Goal: Information Seeking & Learning: Understand process/instructions

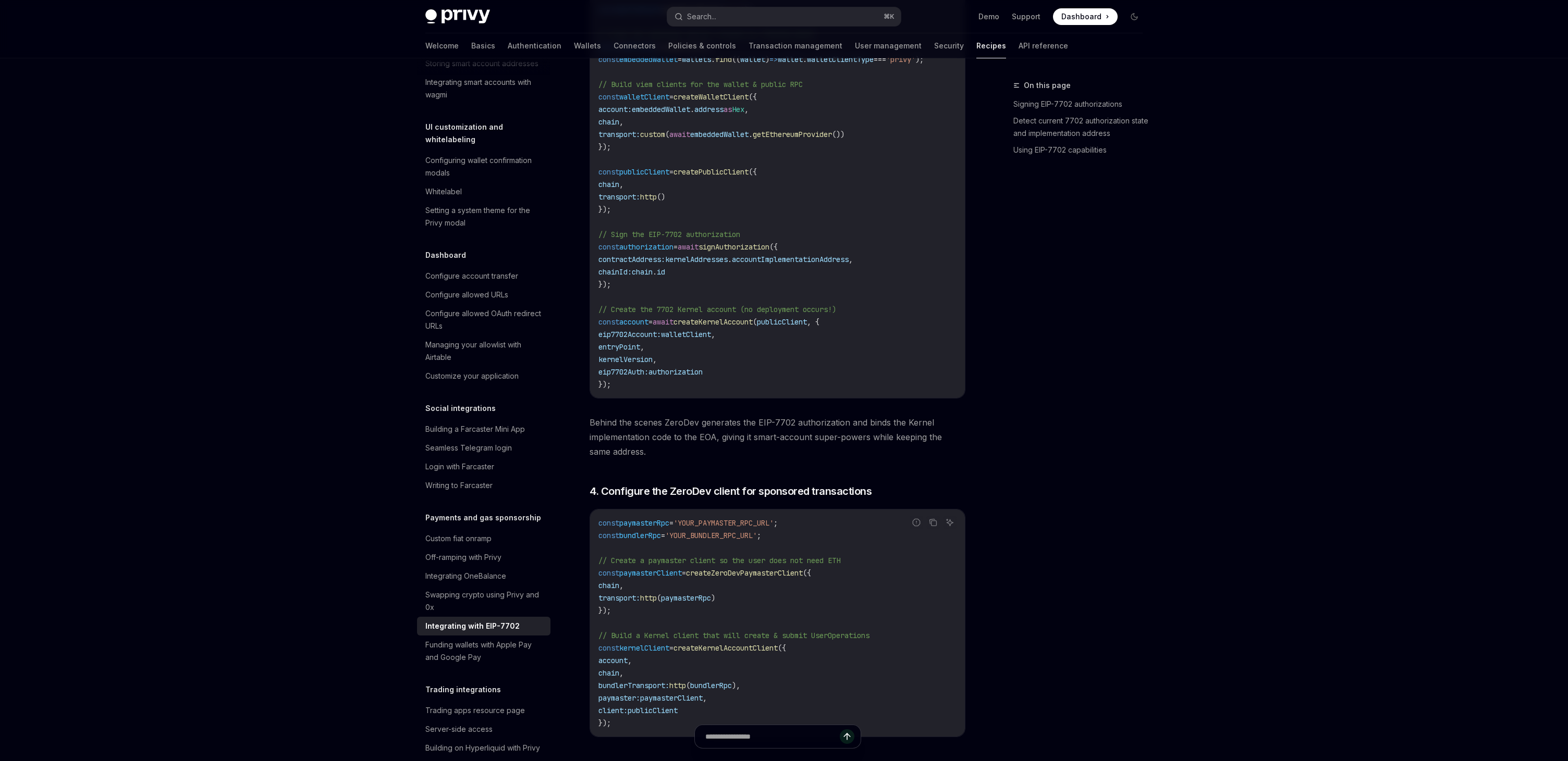
scroll to position [1801, 0]
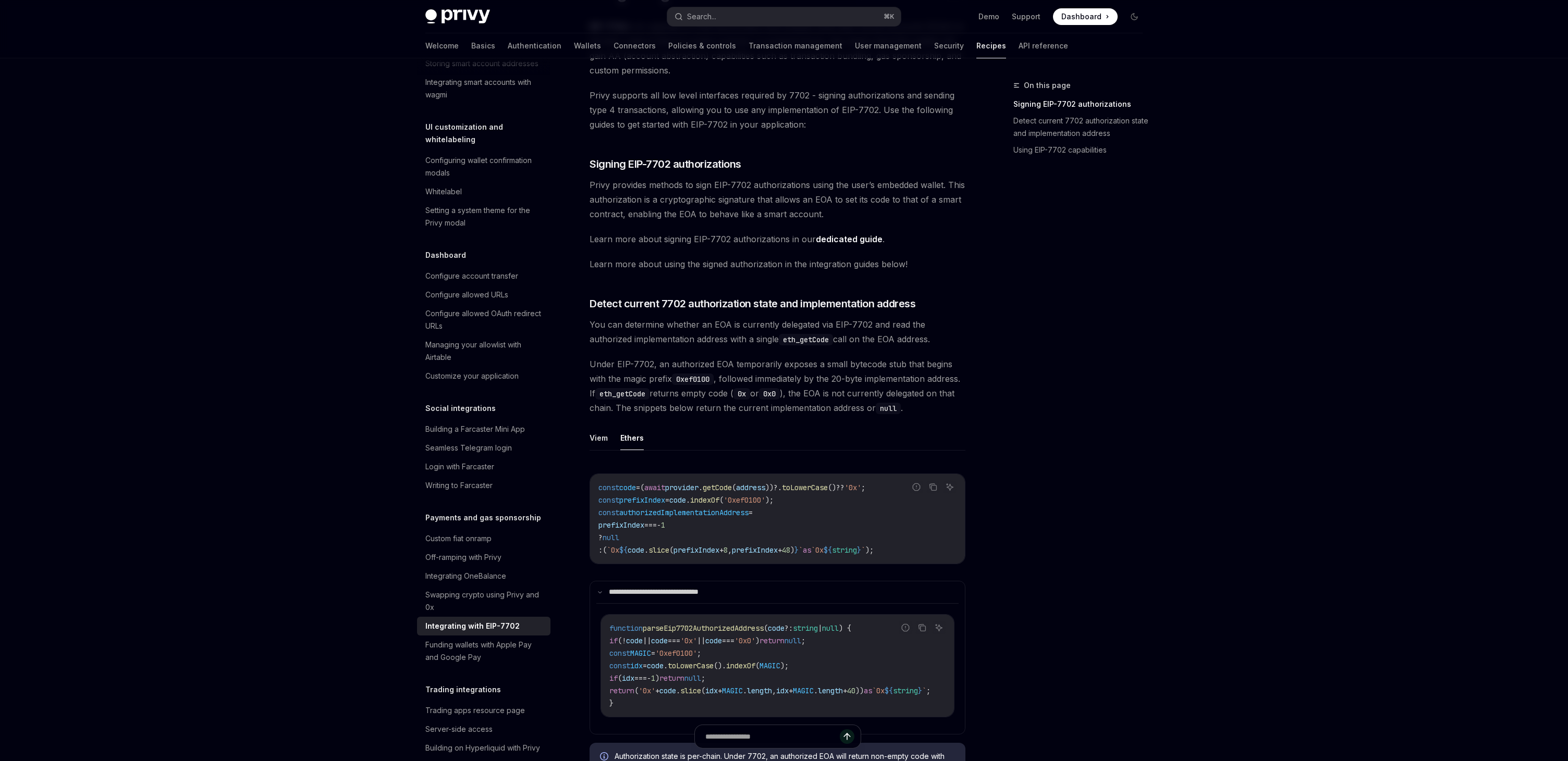
scroll to position [114, 0]
click at [666, 200] on span "Privy provides methods to sign EIP-7702 authorizations using the user’s embedde…" at bounding box center [777, 198] width 376 height 44
copy span "cryptographic"
click at [844, 237] on link "dedicated guide" at bounding box center [849, 237] width 67 height 11
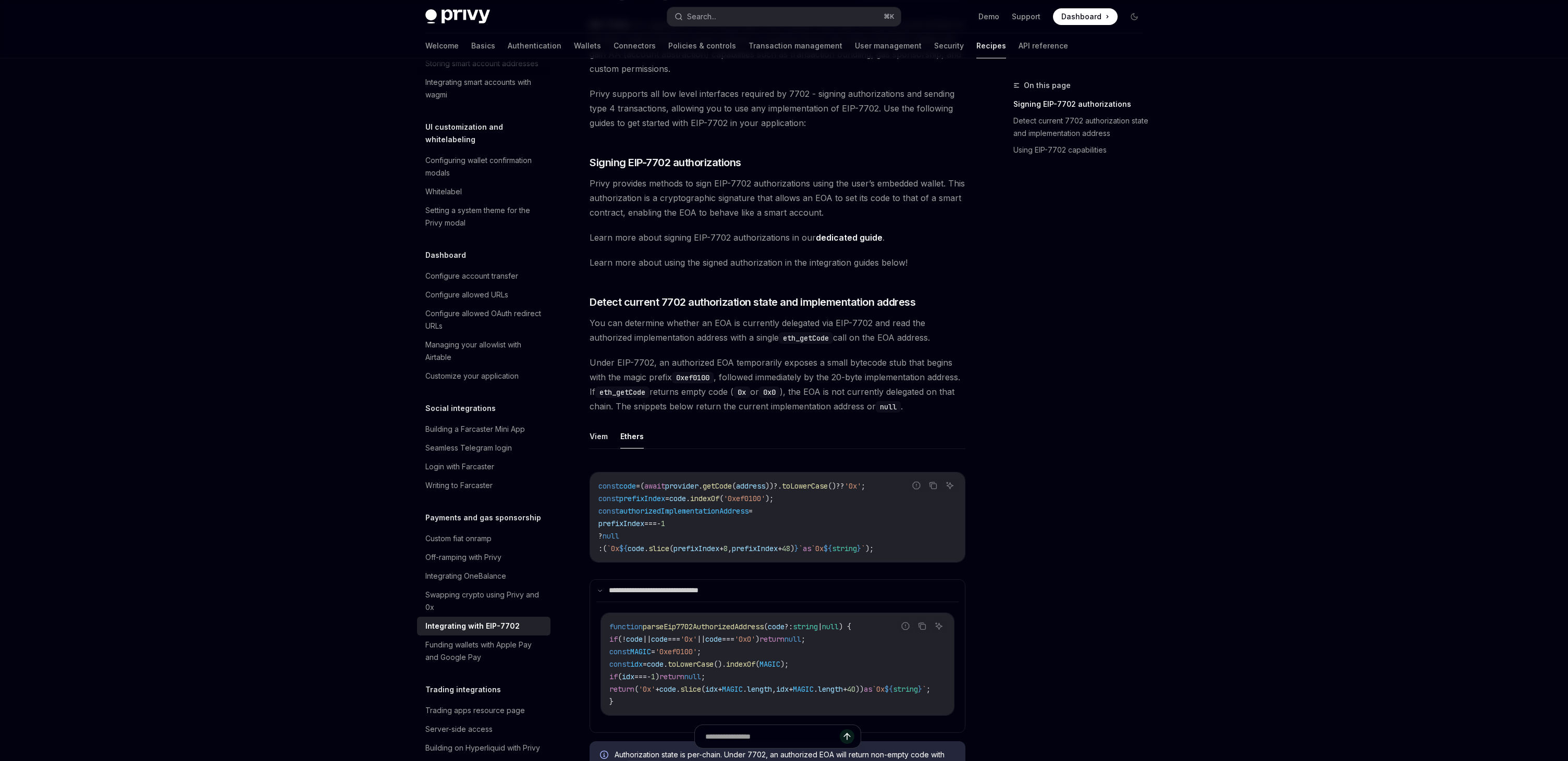
click at [766, 264] on span "Learn more about using the signed authorization in the integration guides below!" at bounding box center [777, 262] width 376 height 15
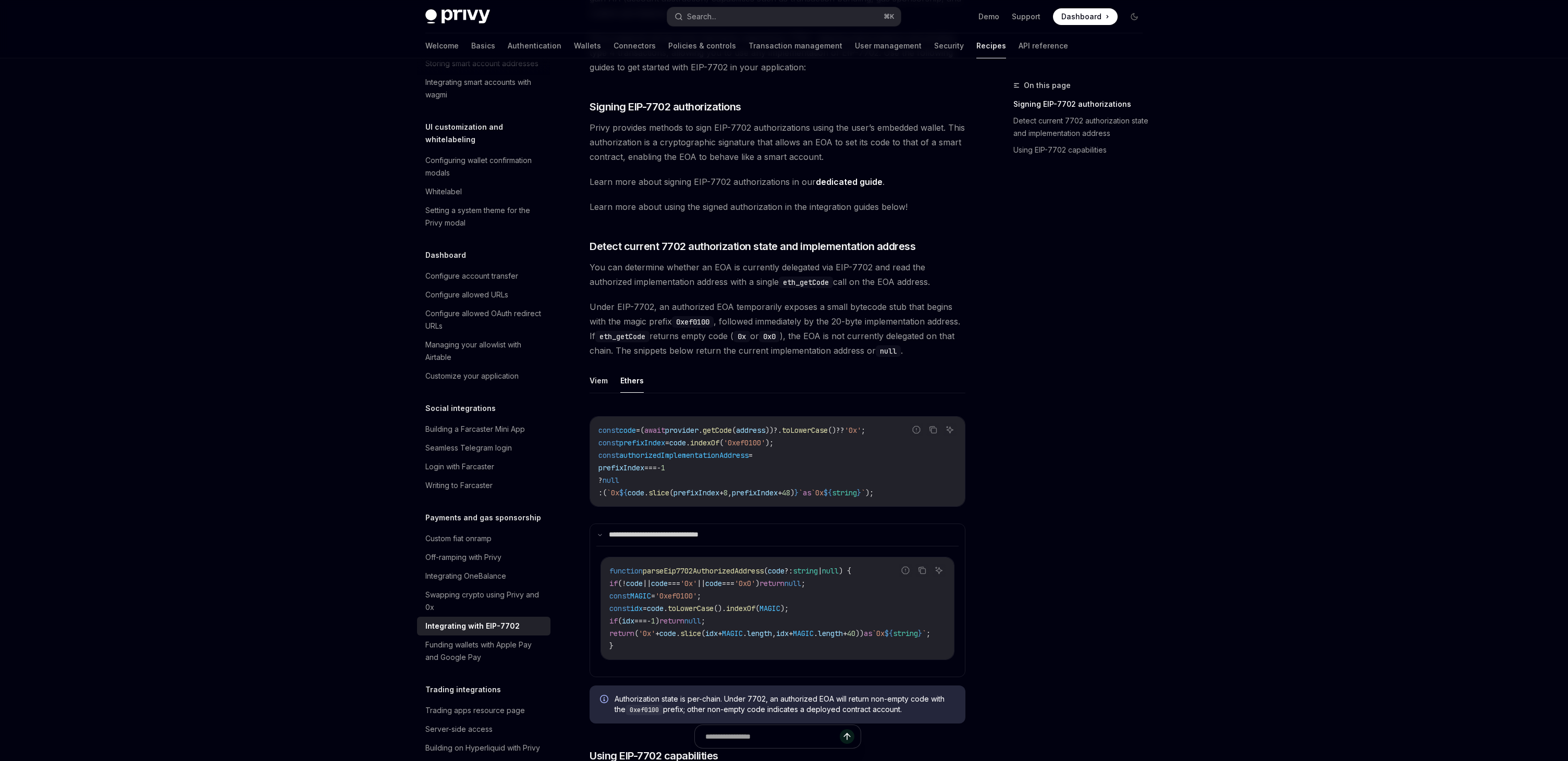
scroll to position [171, 0]
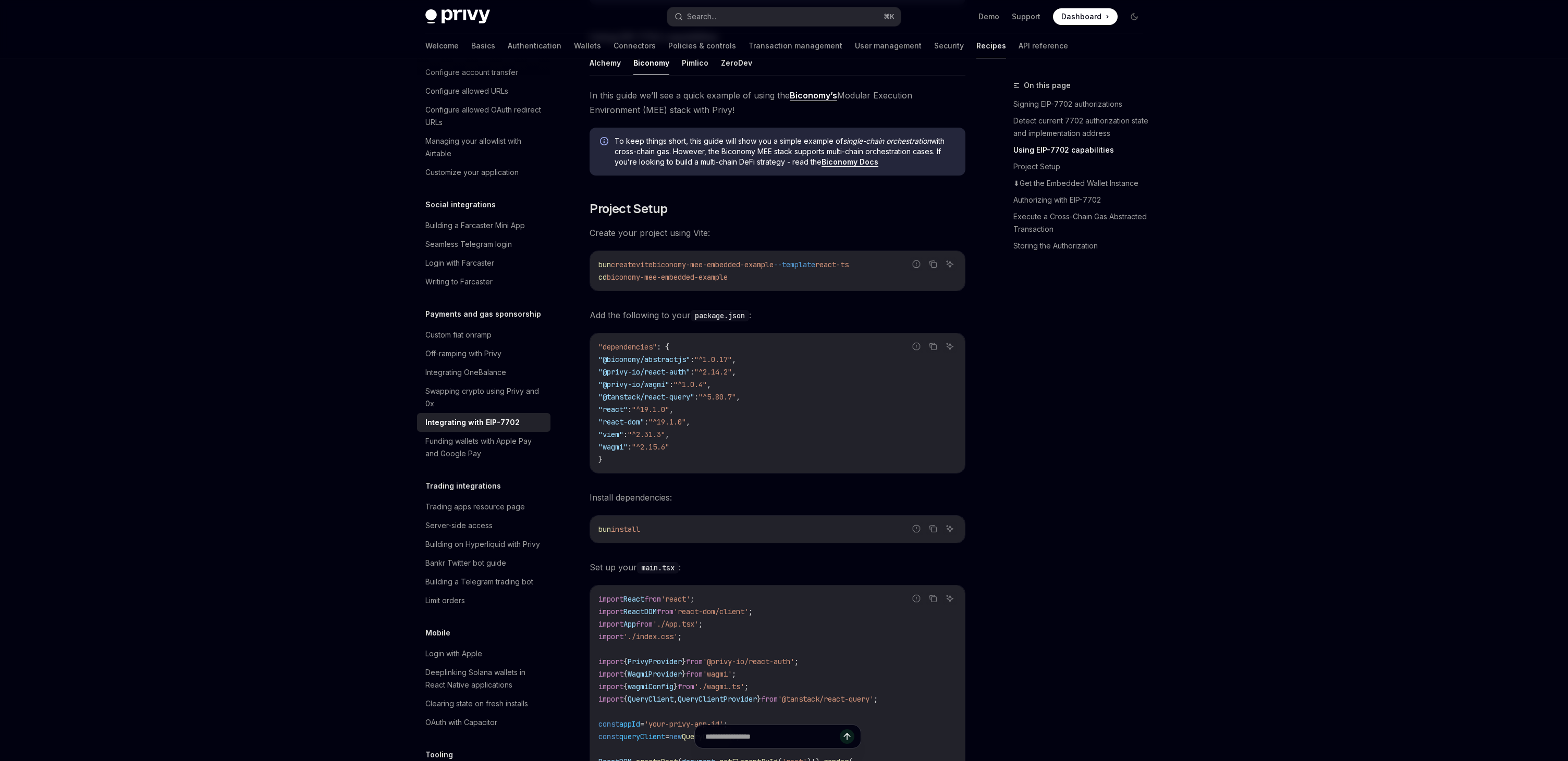
scroll to position [758, 0]
click at [701, 18] on div "Search..." at bounding box center [701, 16] width 29 height 13
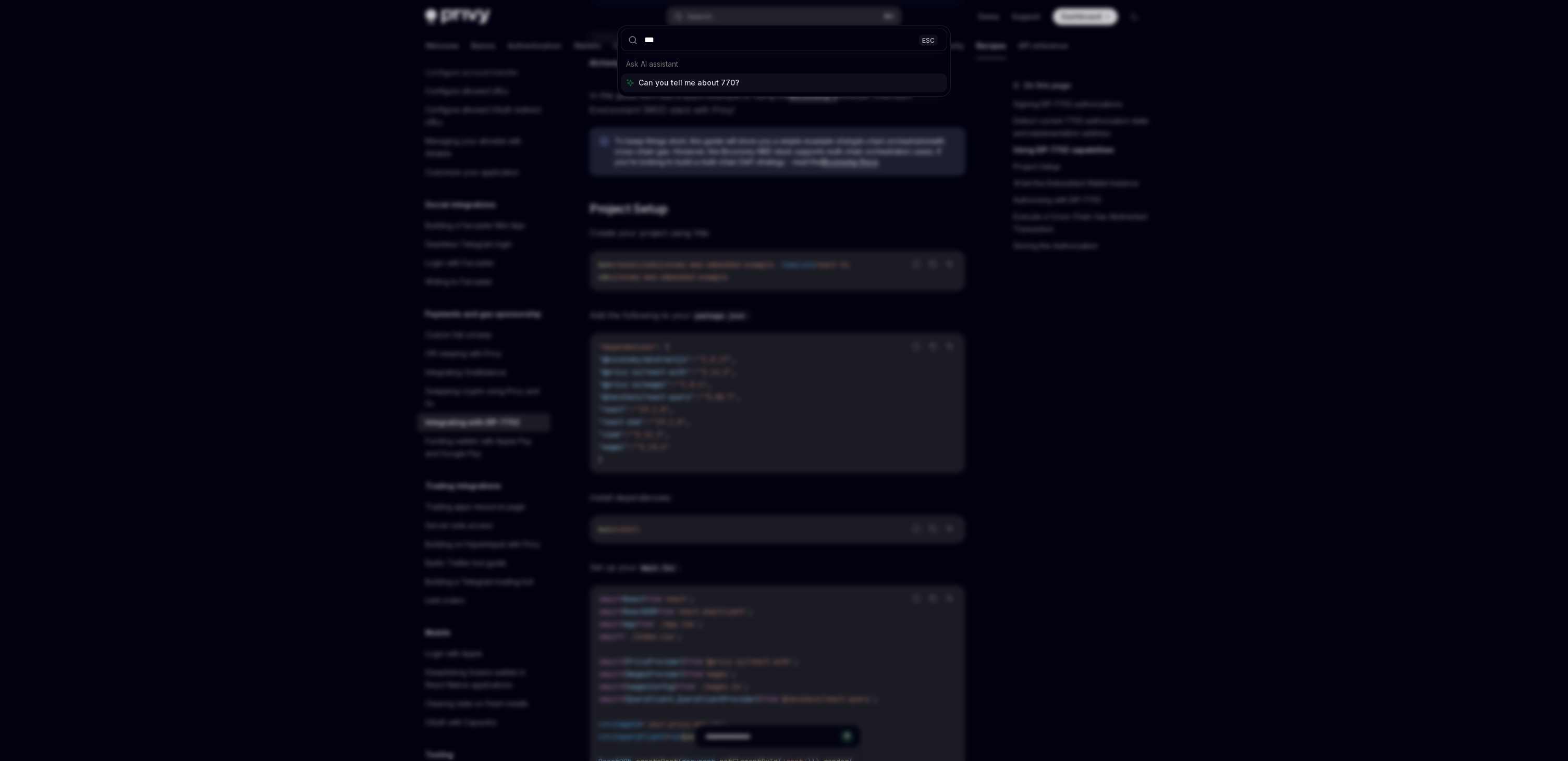
type input "****"
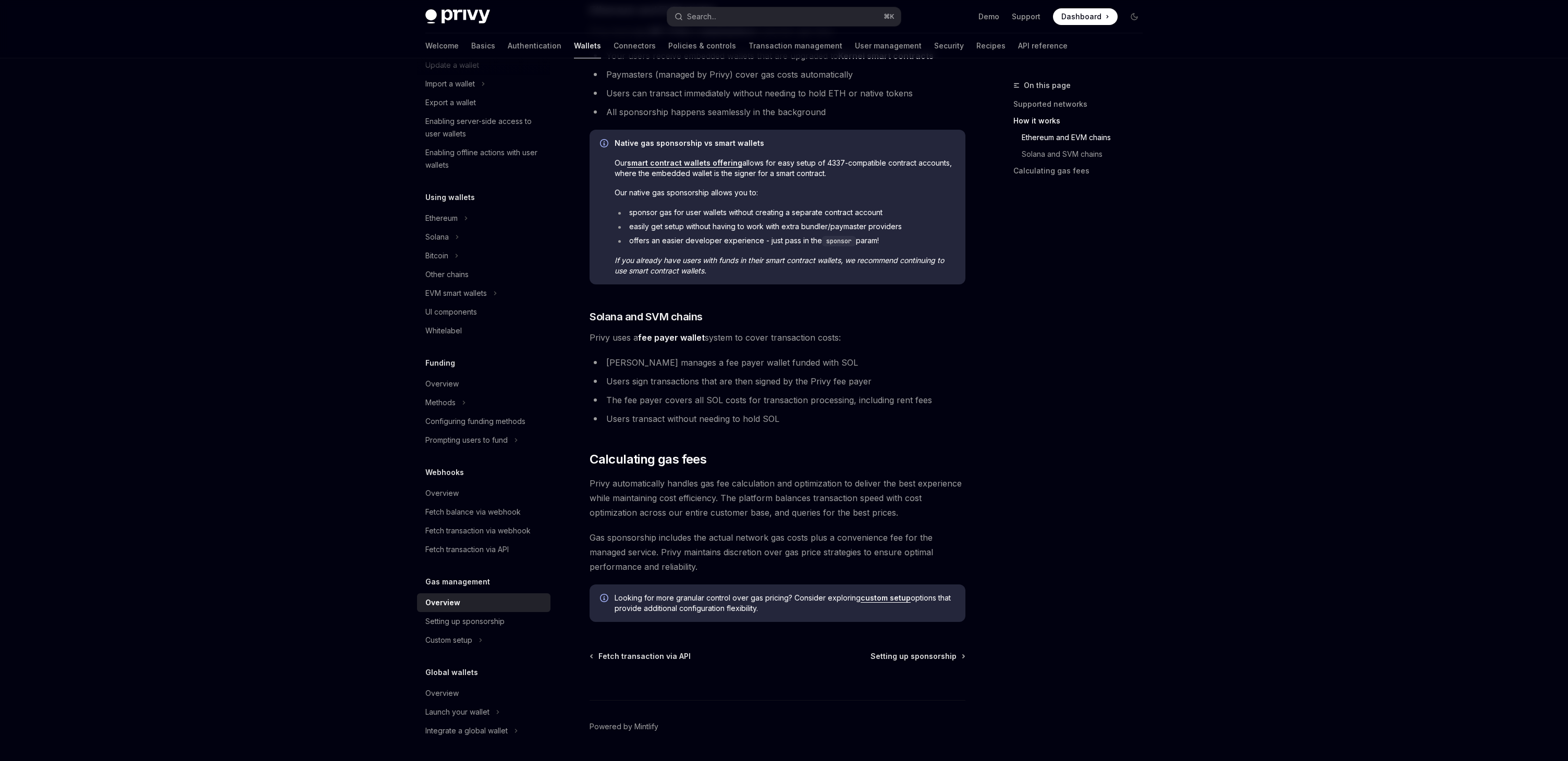
scroll to position [475, 0]
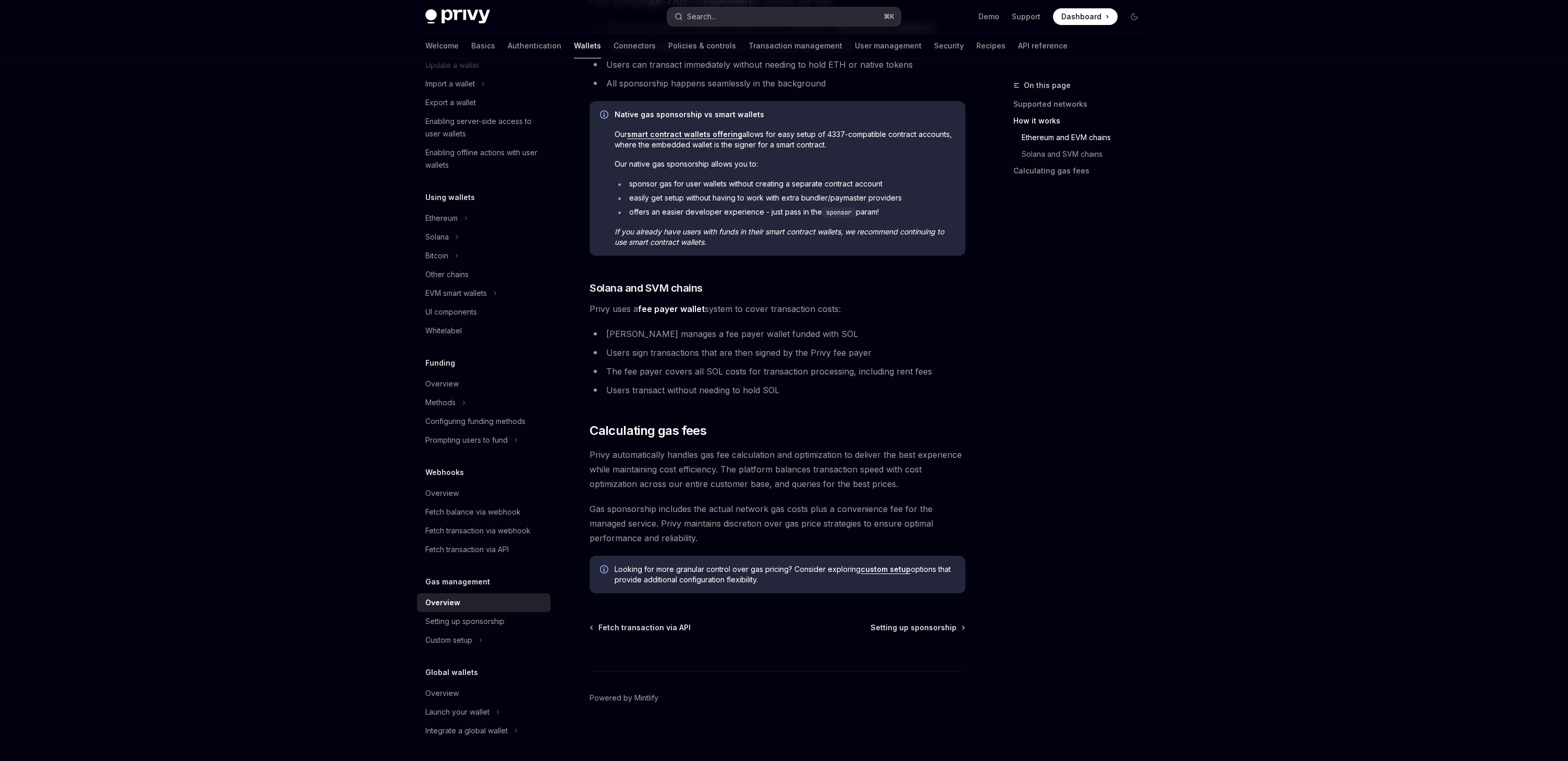
click at [745, 17] on button "Search... ⌘ K" at bounding box center [784, 16] width 233 height 19
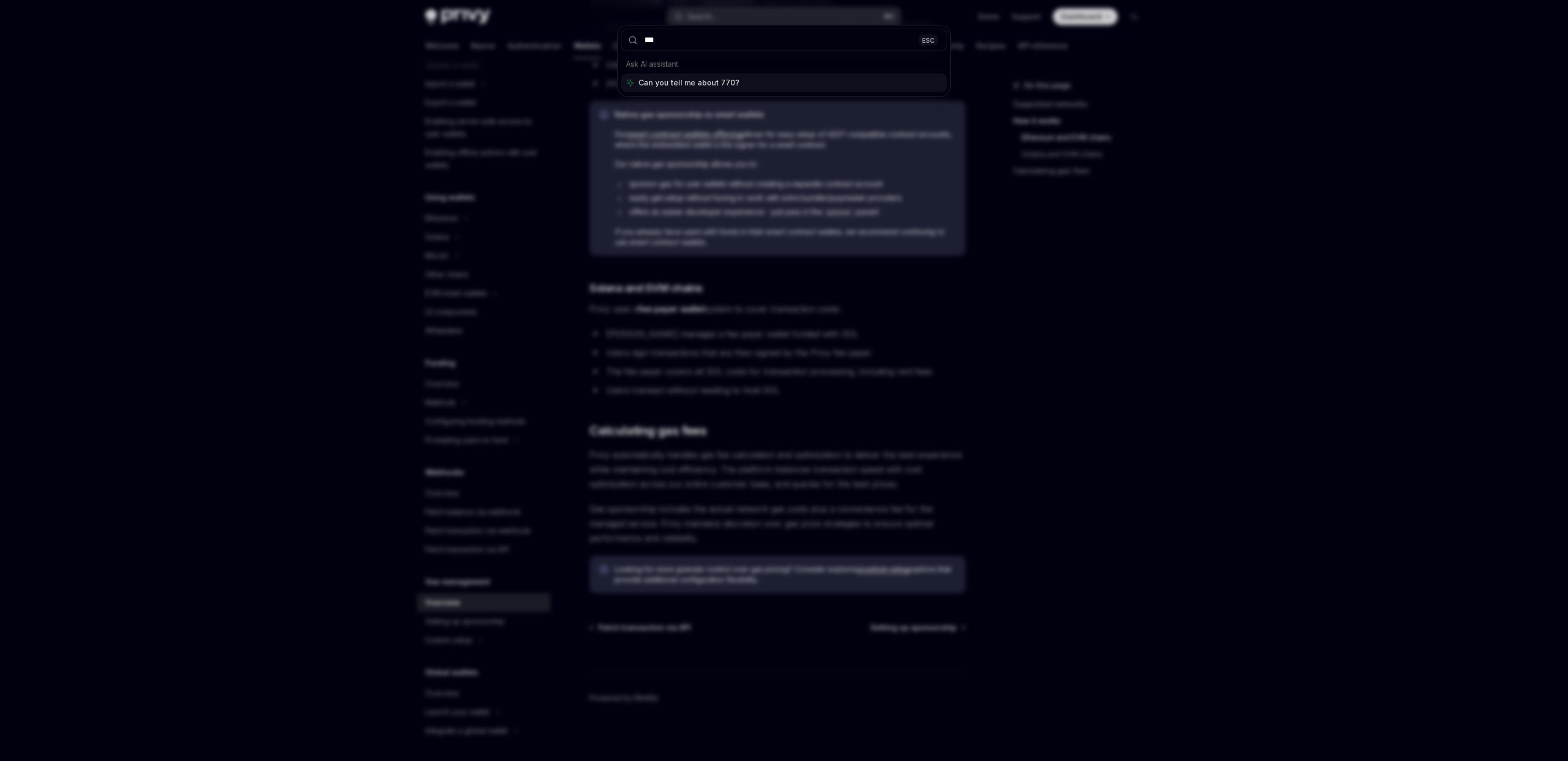
type input "****"
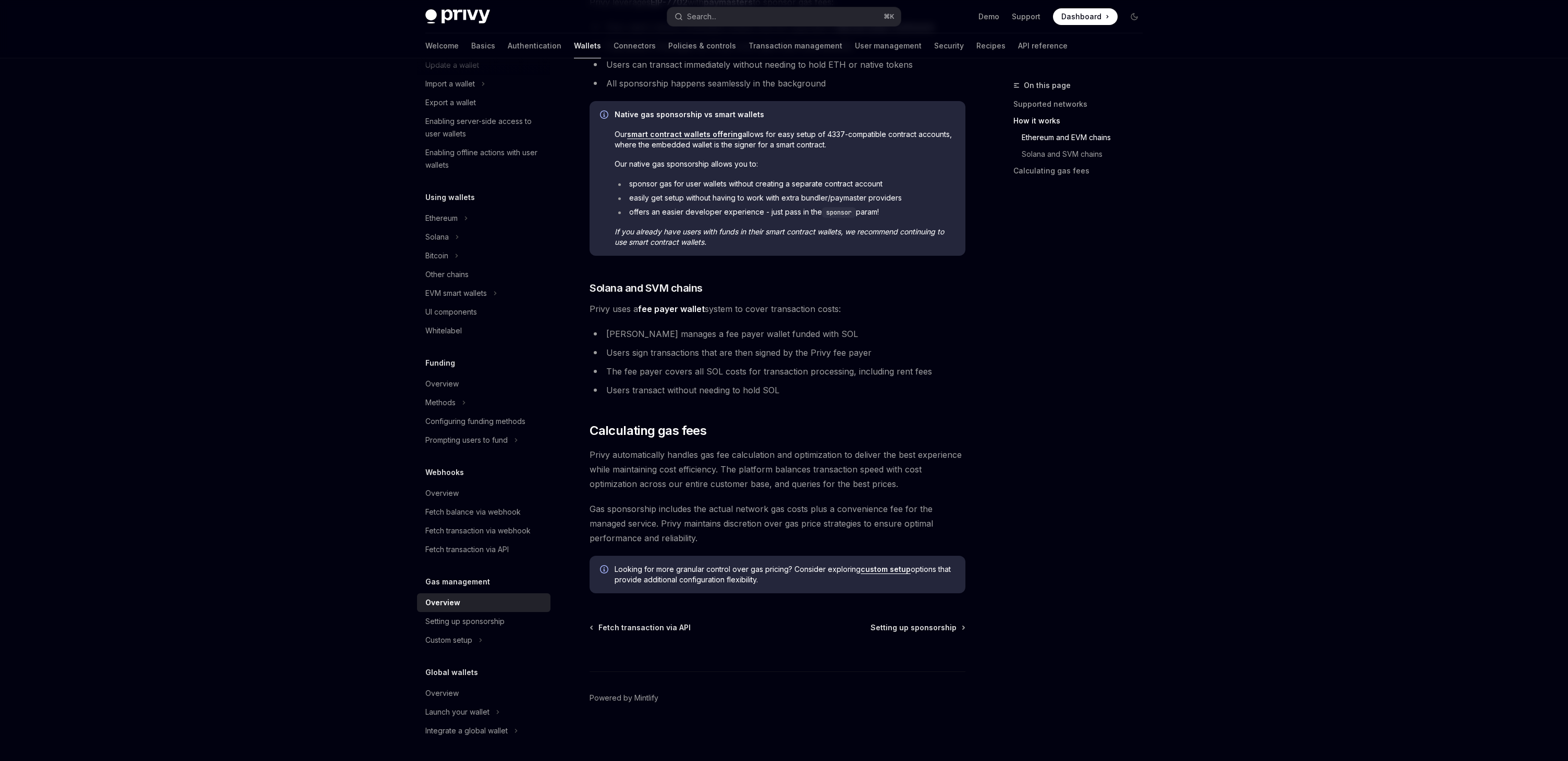
type textarea "*"
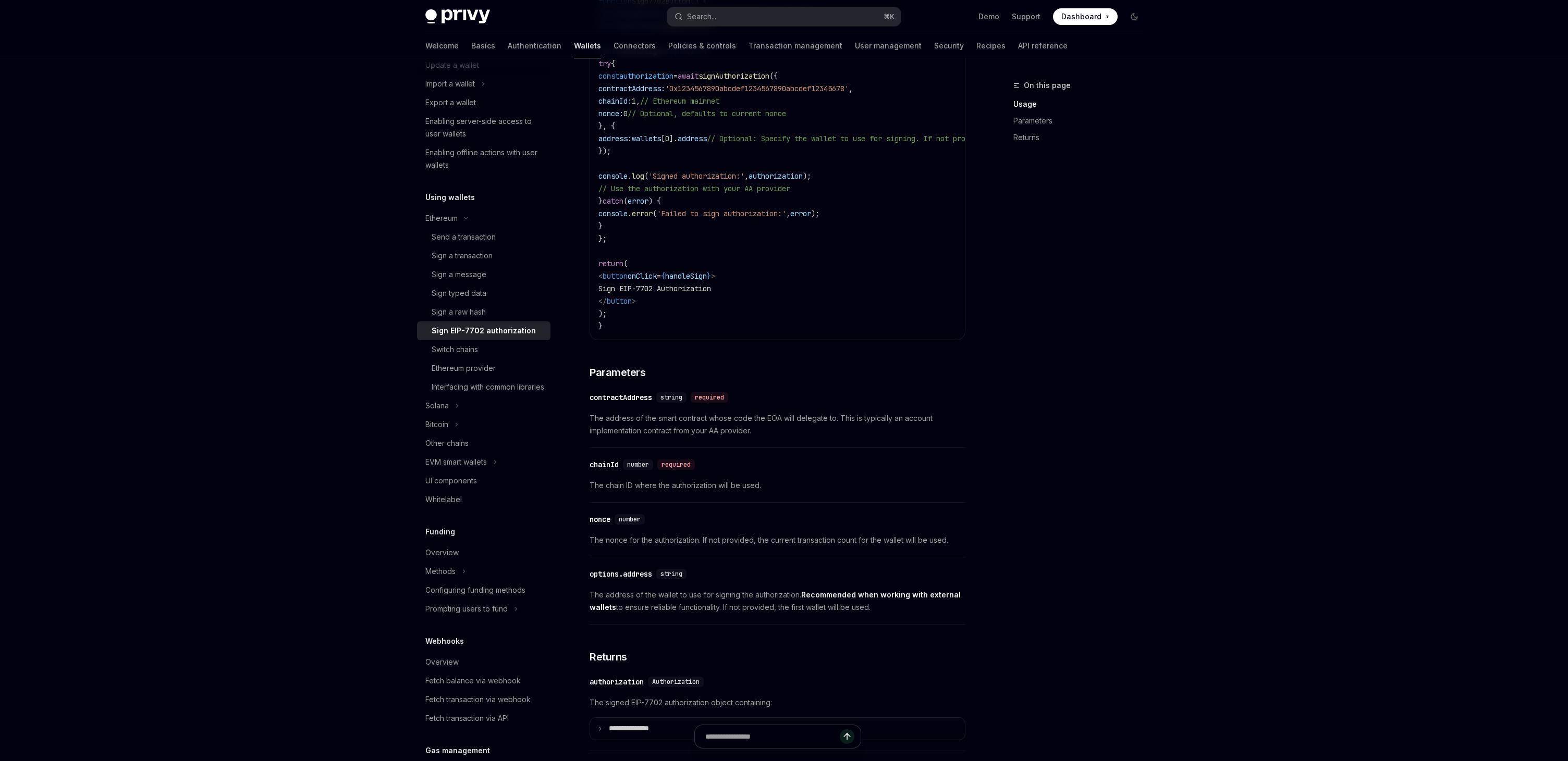
scroll to position [661, 0]
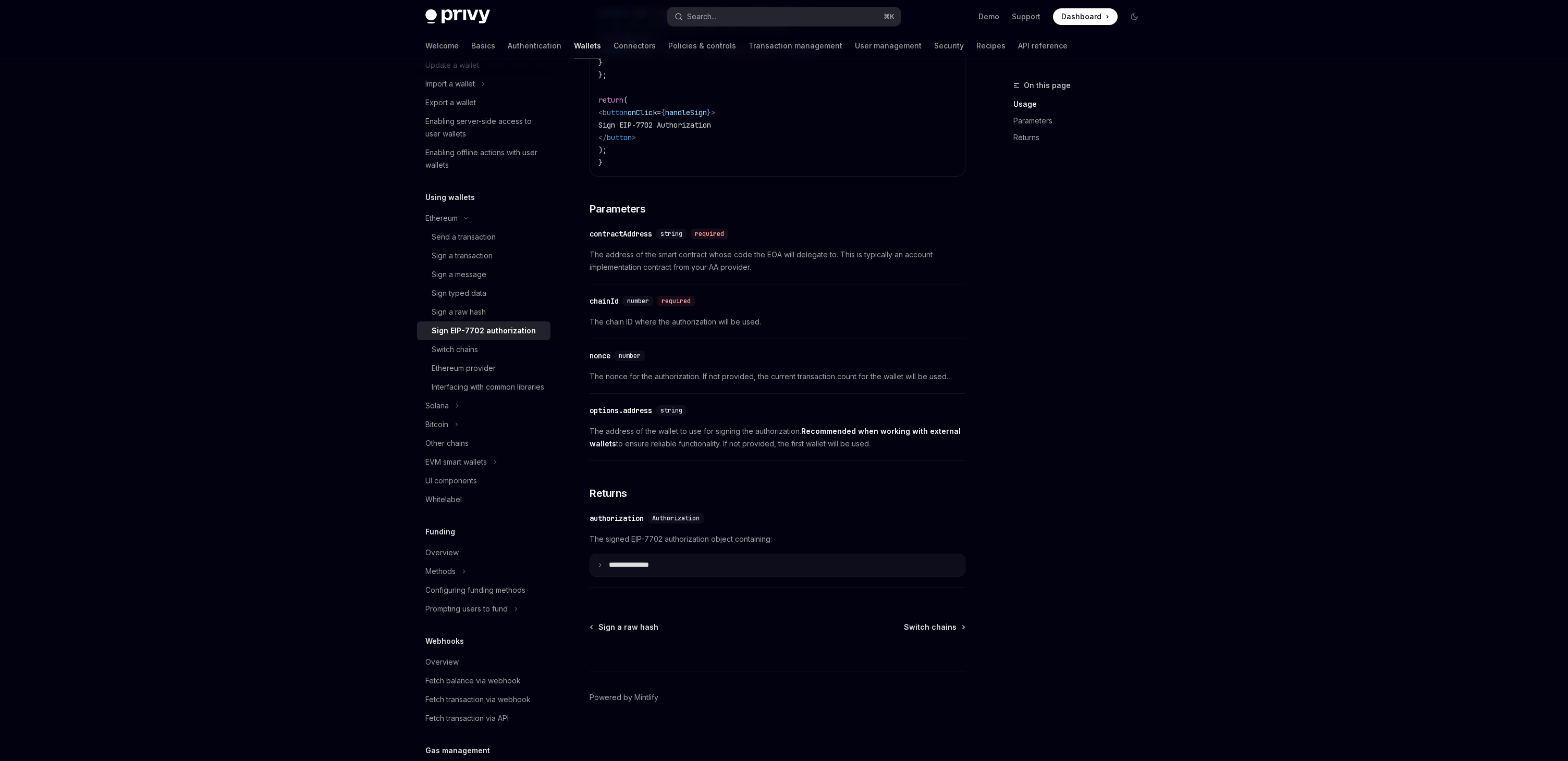
click at [634, 566] on p "**********" at bounding box center [637, 565] width 57 height 9
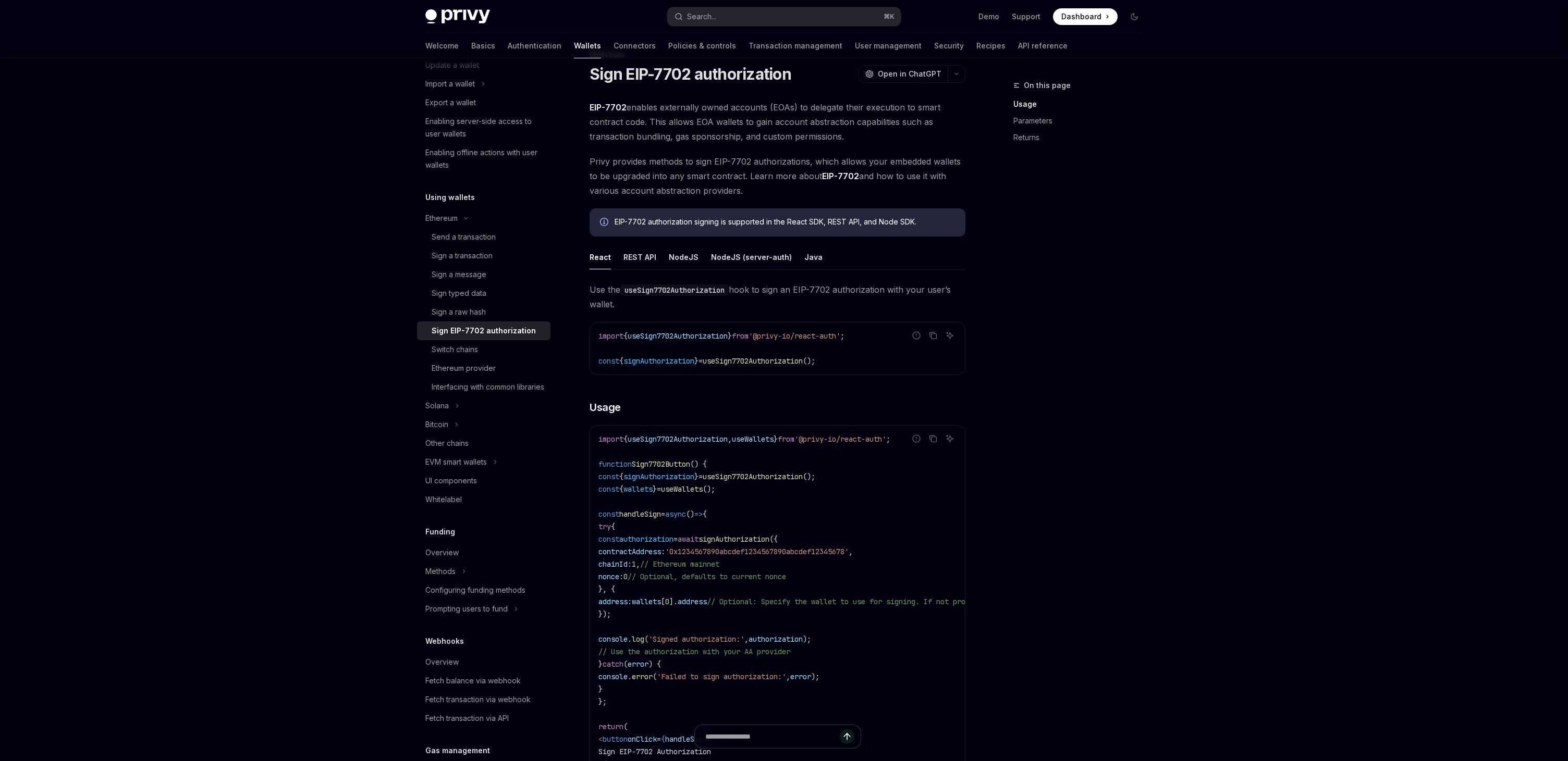
scroll to position [0, 0]
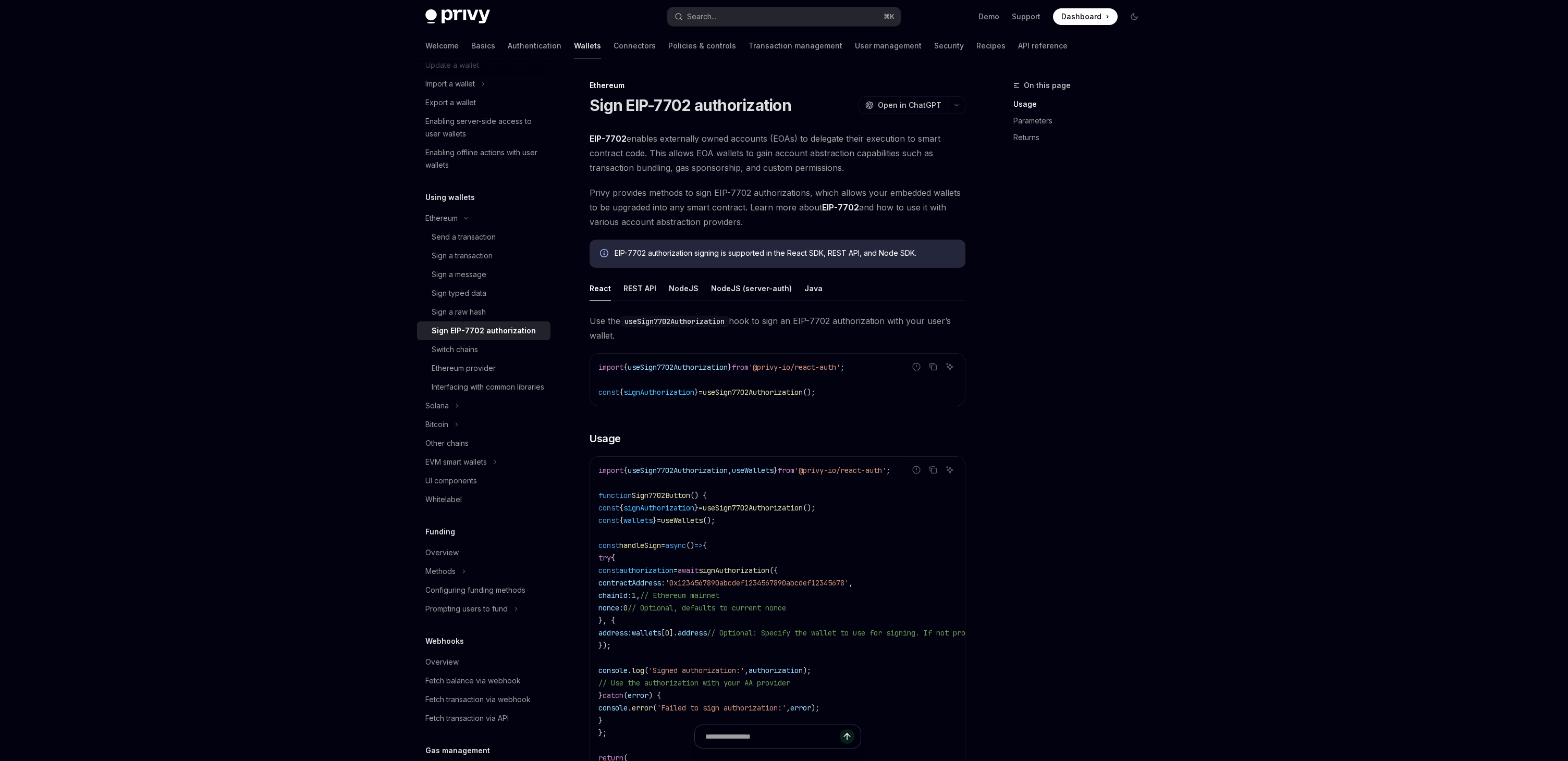
click at [765, 154] on span "EIP-7702 enables externally owned accounts (EOAs) to delegate their execution t…" at bounding box center [777, 153] width 376 height 44
copy span "gain"
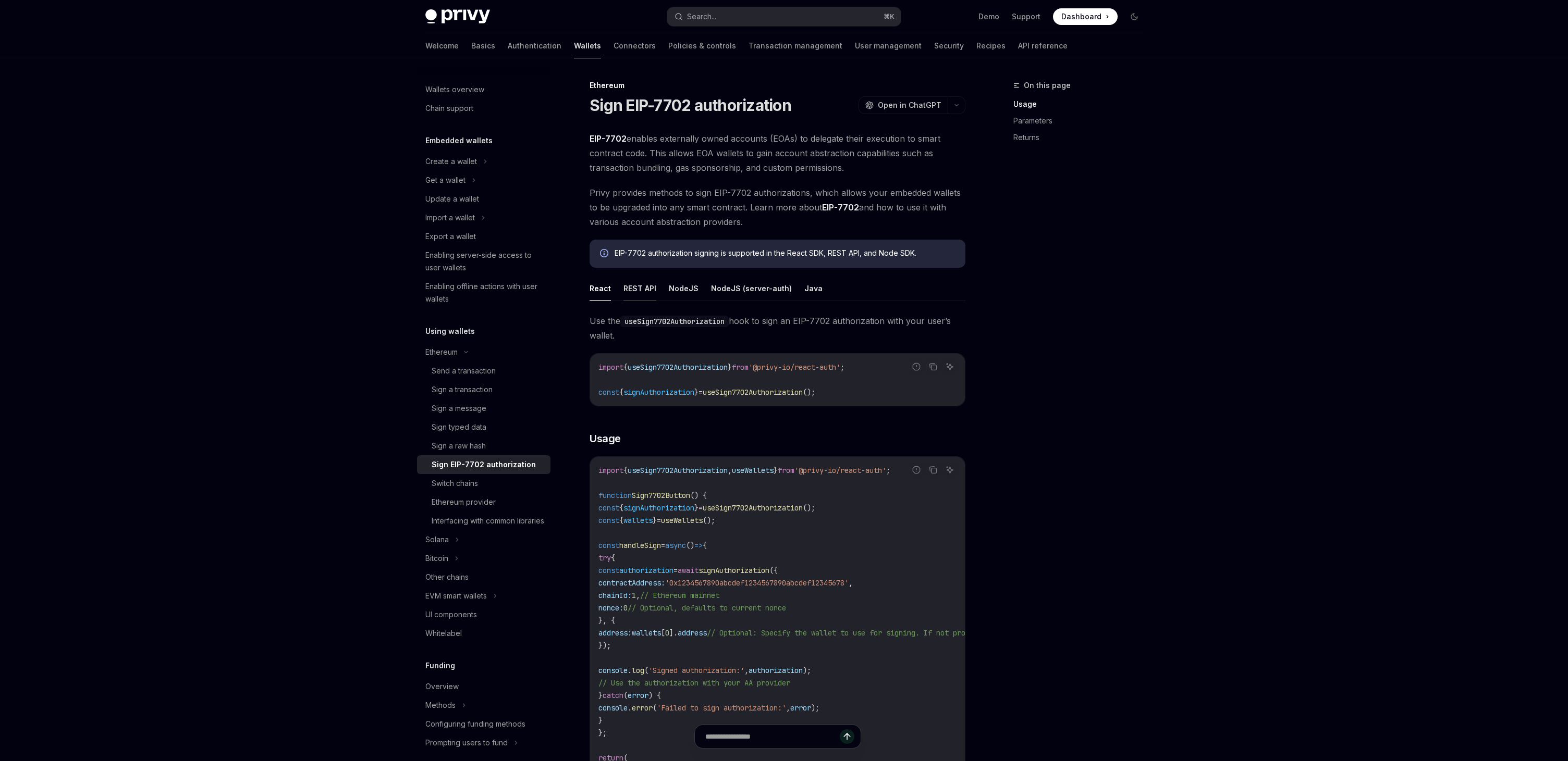
click at [648, 291] on button "REST API" at bounding box center [640, 288] width 33 height 25
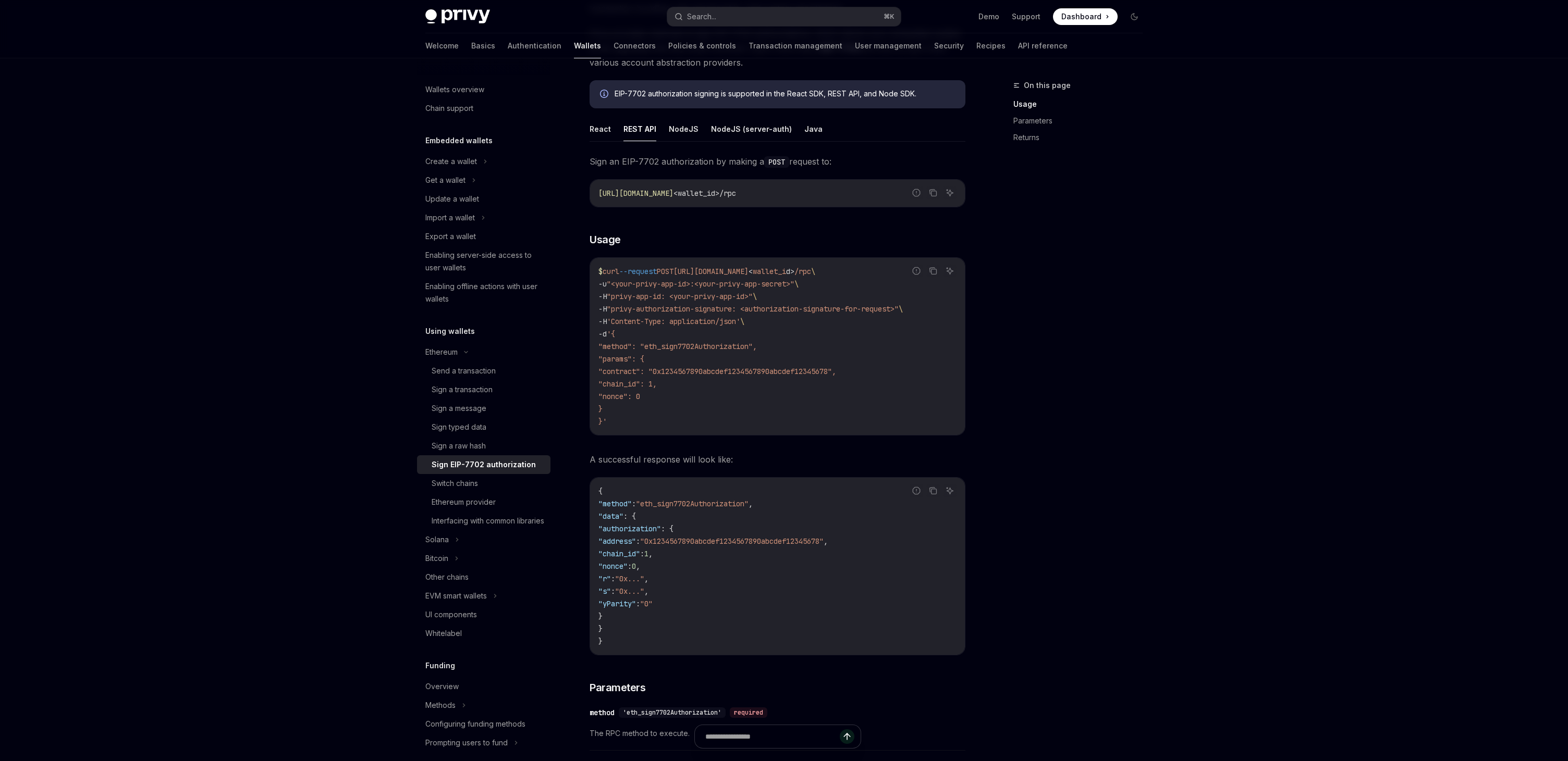
scroll to position [153, 0]
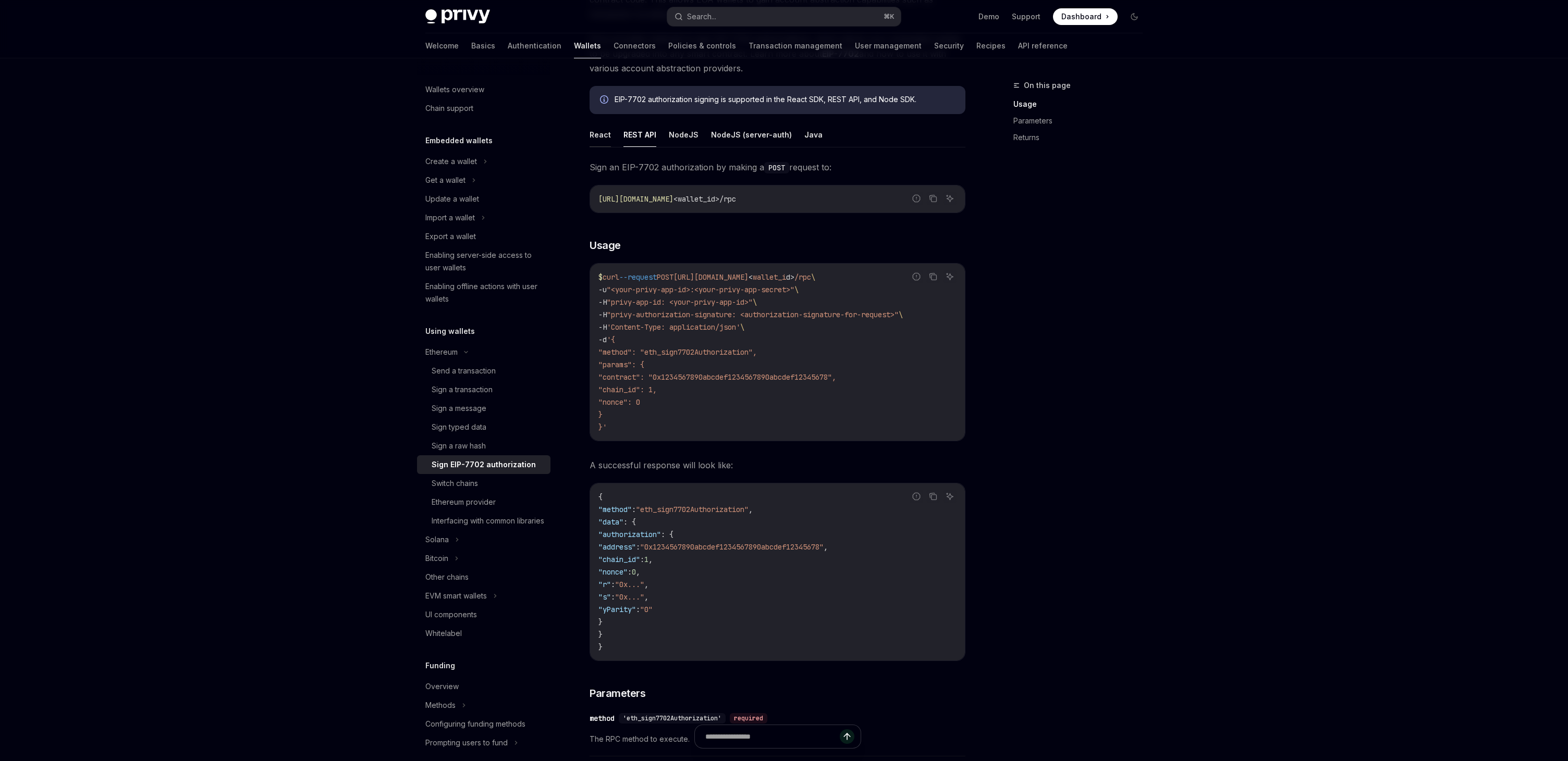
click at [592, 136] on button "React" at bounding box center [600, 134] width 21 height 25
type textarea "*"
